Goal: Communication & Community: Share content

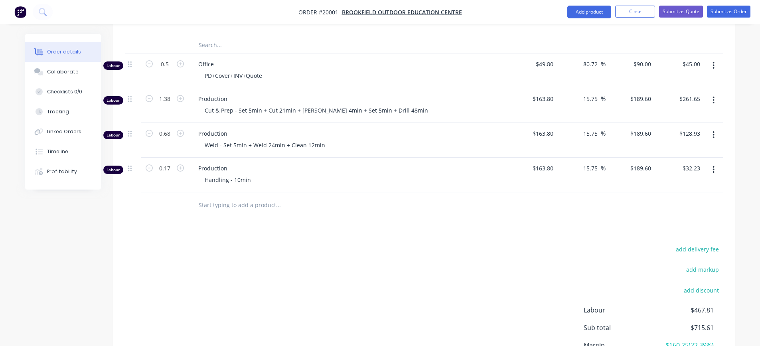
scroll to position [599, 0]
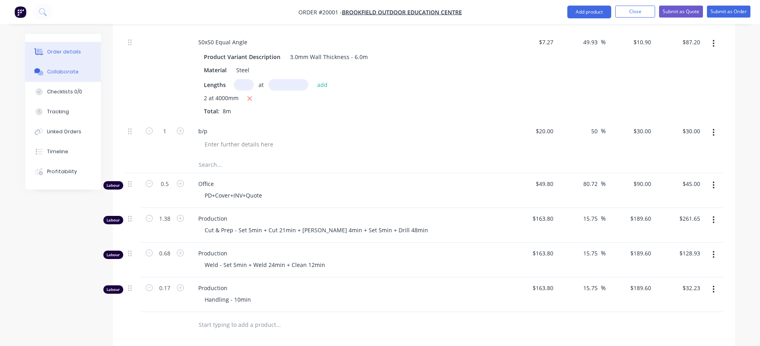
click at [68, 75] on button "Collaborate" at bounding box center [63, 72] width 76 height 20
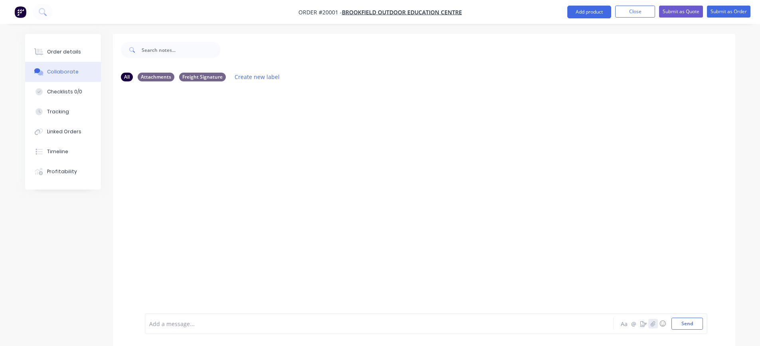
click at [651, 325] on icon "button" at bounding box center [652, 324] width 5 height 6
click at [683, 324] on button "Send" at bounding box center [688, 324] width 32 height 12
click at [653, 323] on icon "button" at bounding box center [653, 323] width 4 height 5
click at [684, 326] on button "Send" at bounding box center [688, 324] width 32 height 12
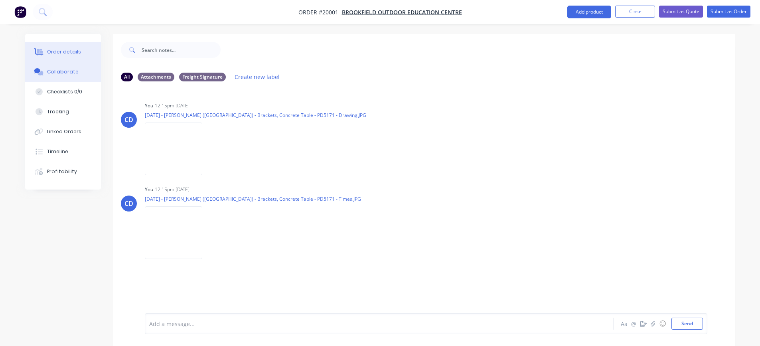
click at [54, 53] on div "Order details" at bounding box center [64, 51] width 34 height 7
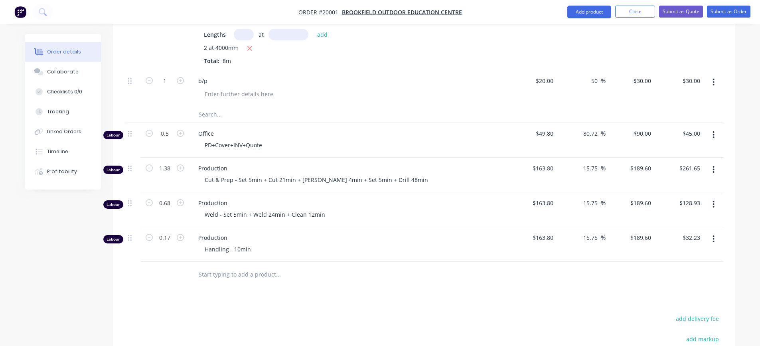
scroll to position [634, 0]
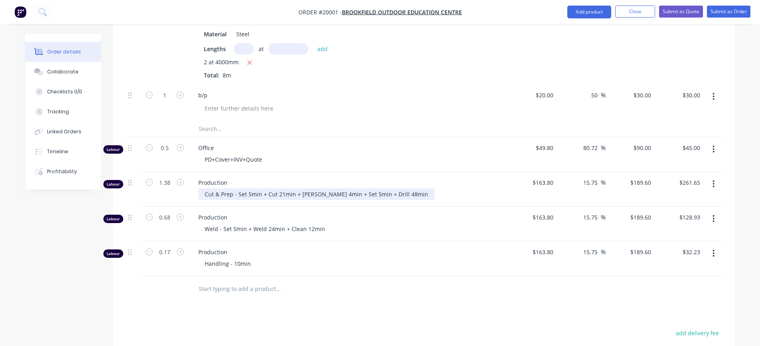
click at [393, 195] on div "Cut & Prep - Set 5min + Cut 21min + [PERSON_NAME] 4min + Set 5min + Drill 48min" at bounding box center [316, 194] width 236 height 12
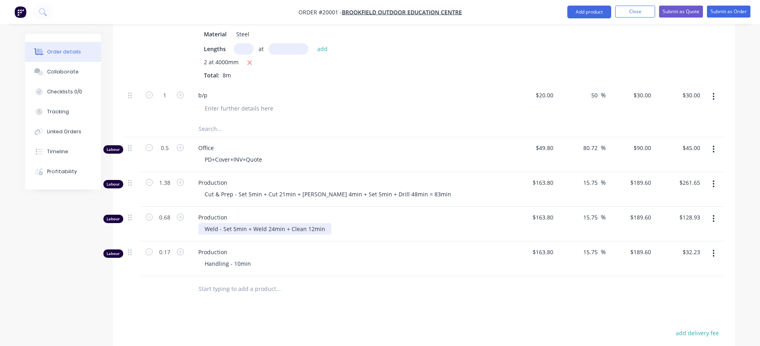
click at [324, 227] on div "Weld - Set 5min + Weld 24min + Clean 12min" at bounding box center [264, 229] width 133 height 12
click at [336, 230] on div "Weld - Set 5min + Weld 24min + Clean 12min =" at bounding box center [351, 229] width 306 height 12
click at [327, 229] on div "Weld - Set 5min + Weld 24min + Clean 12min =" at bounding box center [267, 229] width 138 height 12
click at [315, 255] on span "Production" at bounding box center [351, 252] width 306 height 8
click at [281, 259] on div "Handling - 10min" at bounding box center [351, 264] width 306 height 12
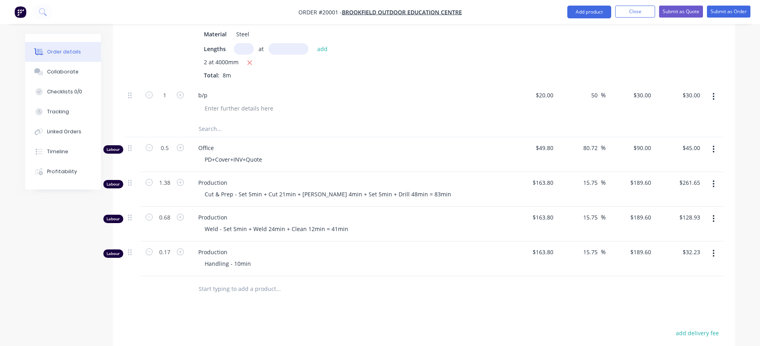
click at [337, 263] on div "Handling - 10min" at bounding box center [351, 264] width 306 height 12
click at [642, 295] on div at bounding box center [424, 289] width 599 height 26
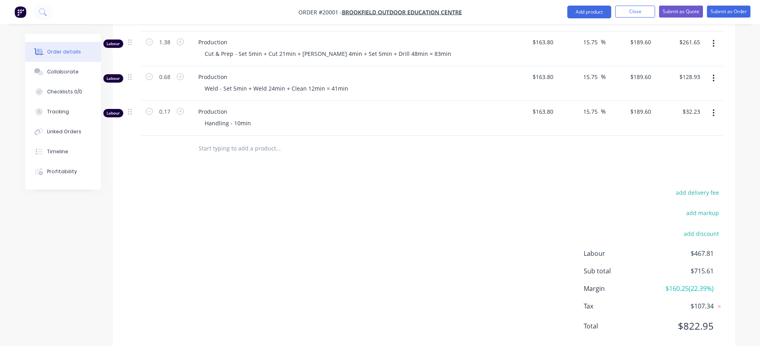
scroll to position [794, 0]
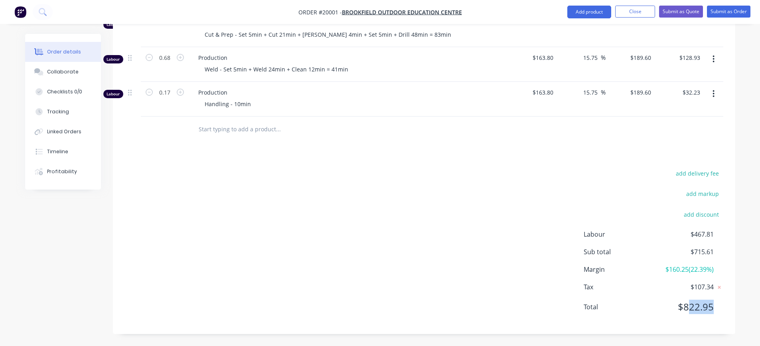
drag, startPoint x: 691, startPoint y: 311, endPoint x: 720, endPoint y: 310, distance: 28.3
click at [720, 310] on div "Total $822.95" at bounding box center [654, 307] width 140 height 14
click at [705, 310] on span "$822.95" at bounding box center [683, 307] width 59 height 14
drag, startPoint x: 684, startPoint y: 306, endPoint x: 712, endPoint y: 308, distance: 28.0
click at [712, 308] on span "$822.95" at bounding box center [683, 307] width 59 height 14
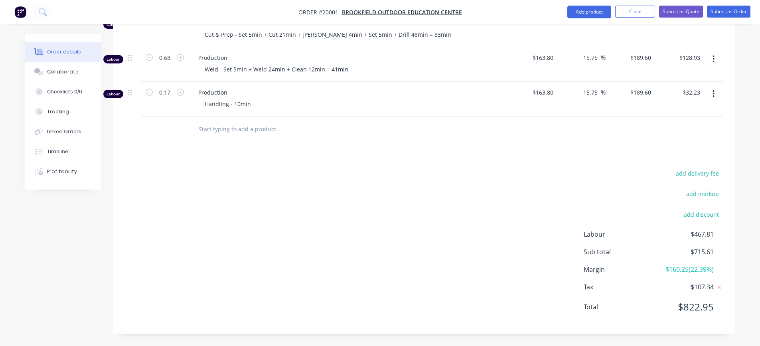
click at [511, 288] on div "add delivery fee add markup add discount Labour $467.81 Sub total $715.61 Margi…" at bounding box center [424, 245] width 599 height 154
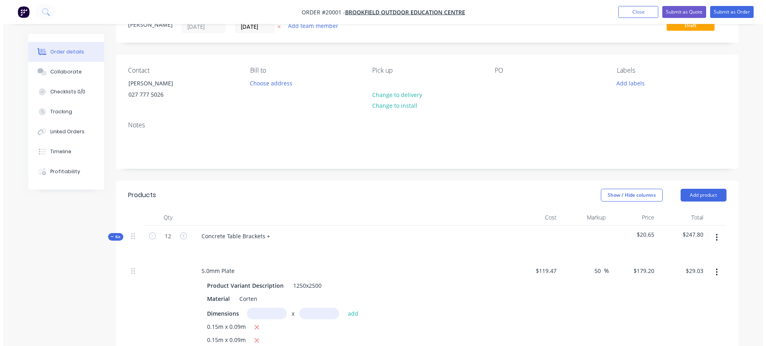
scroll to position [0, 0]
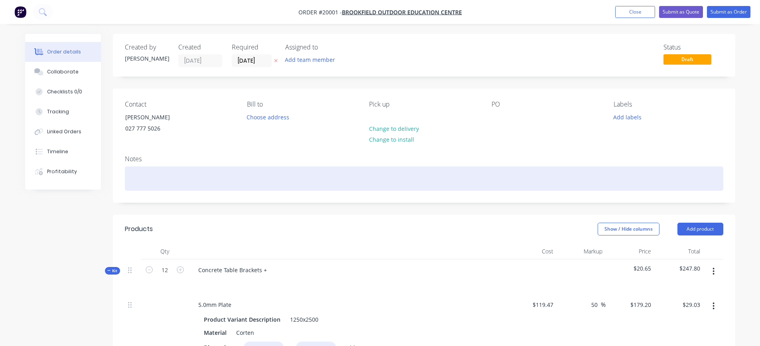
click at [230, 178] on div at bounding box center [424, 178] width 599 height 24
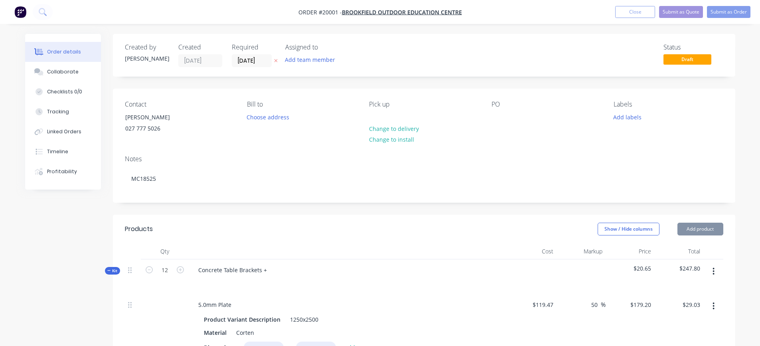
click at [235, 149] on div "Notes MC18525" at bounding box center [424, 175] width 622 height 53
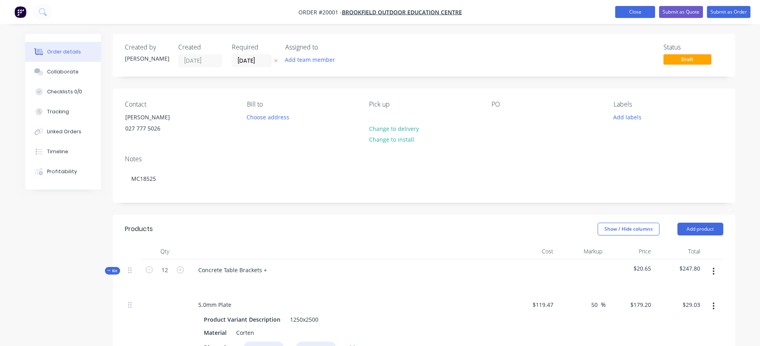
click at [628, 12] on button "Close" at bounding box center [635, 12] width 40 height 12
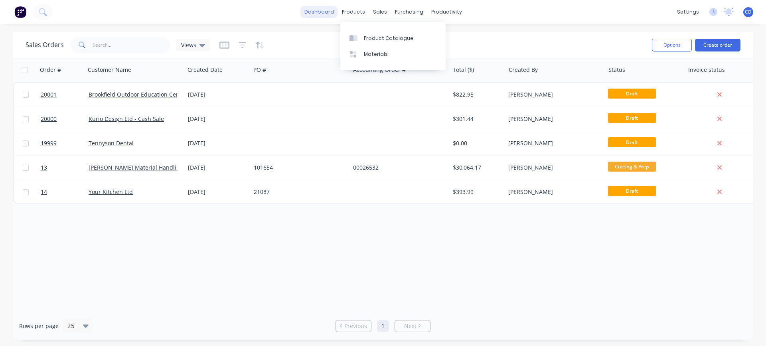
click at [325, 12] on link "dashboard" at bounding box center [319, 12] width 38 height 12
